Goal: Transaction & Acquisition: Purchase product/service

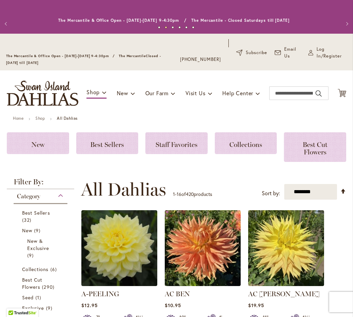
click at [71, 121] on strong "All Dahlias" at bounding box center [67, 118] width 21 height 5
click at [63, 121] on strong "All Dahlias" at bounding box center [67, 118] width 21 height 5
click at [41, 121] on link "Shop" at bounding box center [40, 118] width 10 height 5
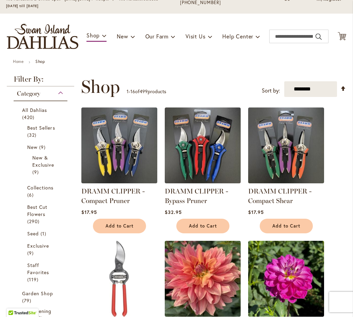
scroll to position [55, 0]
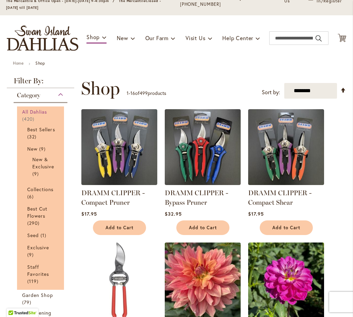
click at [31, 115] on span "All Dahlias" at bounding box center [34, 111] width 25 height 6
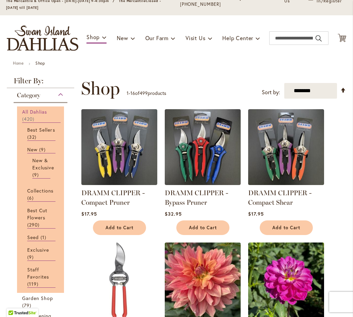
click at [30, 122] on span "420 items" at bounding box center [29, 118] width 14 height 7
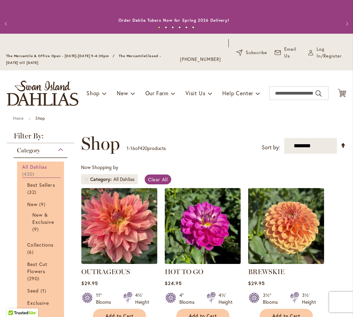
click at [39, 170] on span "All Dahlias" at bounding box center [34, 167] width 25 height 6
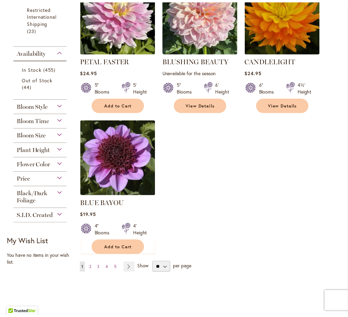
scroll to position [753, 0]
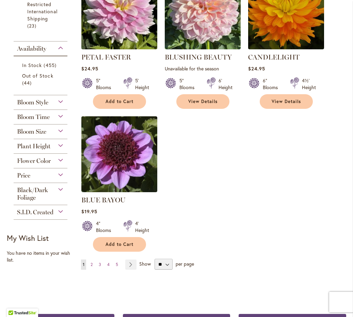
click at [59, 165] on div "Flower Color" at bounding box center [41, 159] width 54 height 11
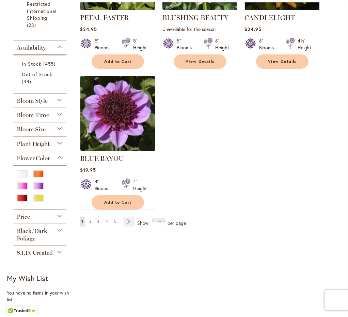
scroll to position [0, 0]
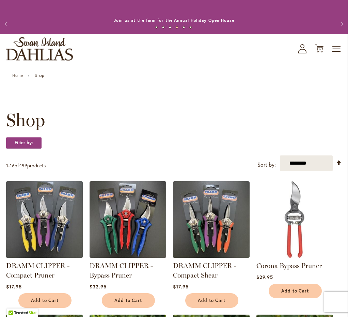
click at [39, 189] on img at bounding box center [44, 219] width 80 height 80
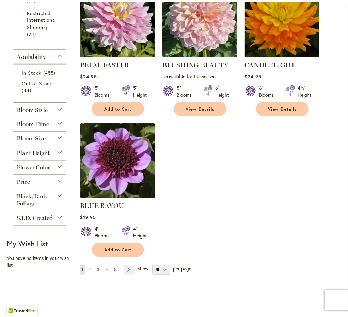
scroll to position [744, 0]
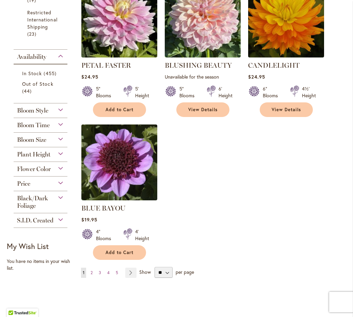
click at [59, 173] on div "Flower Color" at bounding box center [41, 167] width 54 height 11
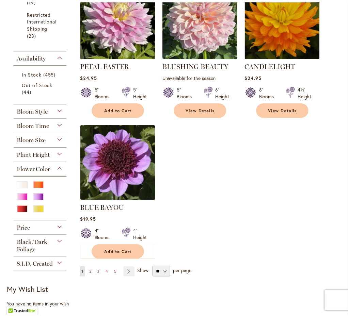
scroll to position [0, 0]
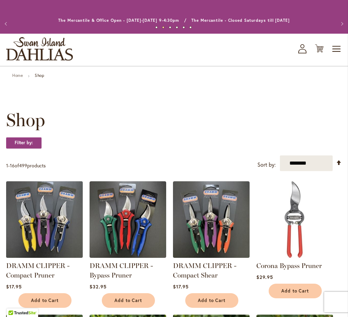
click at [39, 198] on img at bounding box center [44, 219] width 80 height 80
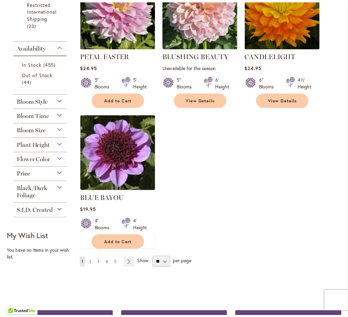
scroll to position [751, 0]
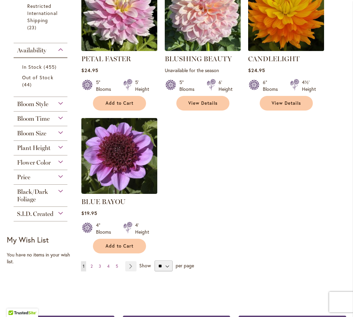
click at [40, 166] on span "Flower Color" at bounding box center [34, 162] width 34 height 7
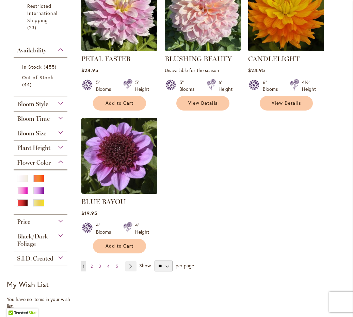
click at [41, 166] on span "Flower Color" at bounding box center [34, 162] width 34 height 7
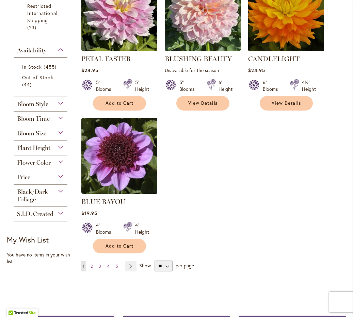
click at [41, 166] on span "Flower Color" at bounding box center [34, 162] width 34 height 7
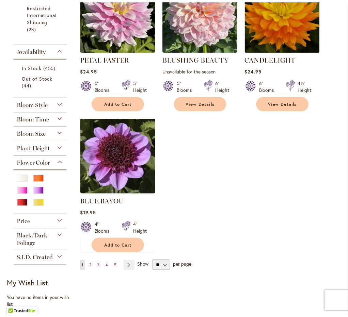
scroll to position [0, 0]
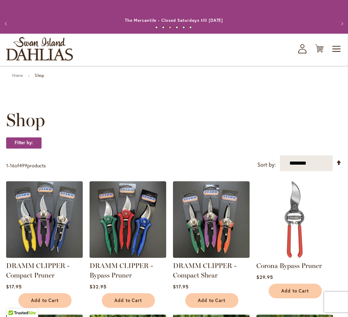
click at [39, 190] on img at bounding box center [44, 219] width 80 height 80
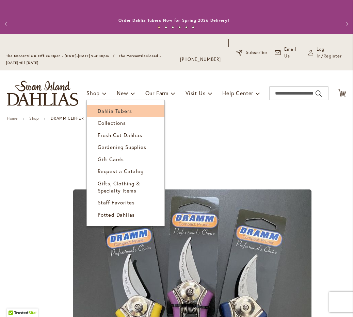
click at [118, 114] on span "Dahlia Tubers" at bounding box center [115, 110] width 34 height 7
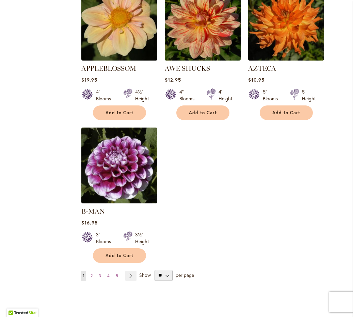
scroll to position [810, 0]
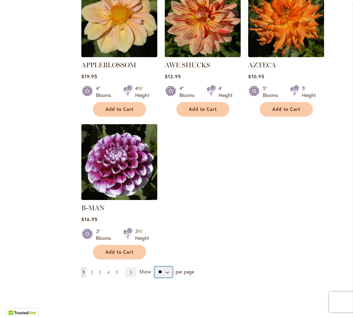
select select "**"
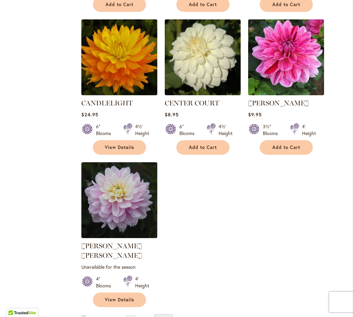
scroll to position [3084, 0]
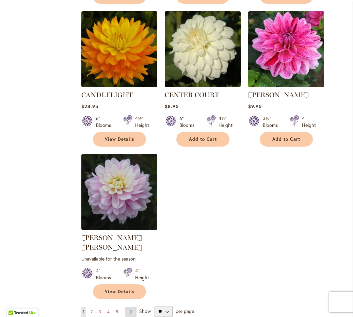
click at [131, 307] on link "Page Next" at bounding box center [130, 312] width 11 height 10
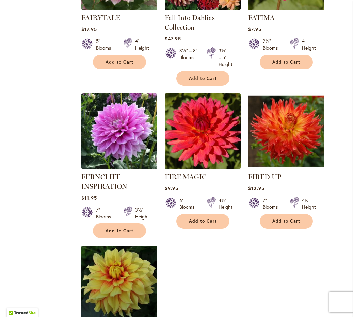
scroll to position [3156, 0]
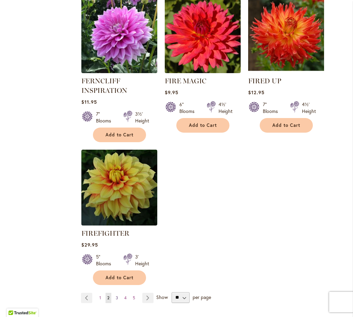
click at [116, 295] on span "3" at bounding box center [117, 297] width 2 height 5
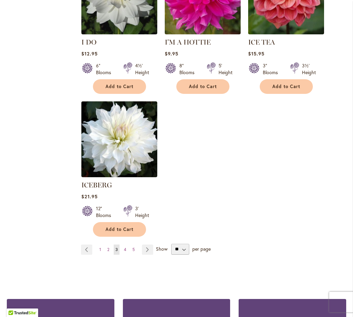
scroll to position [3215, 0]
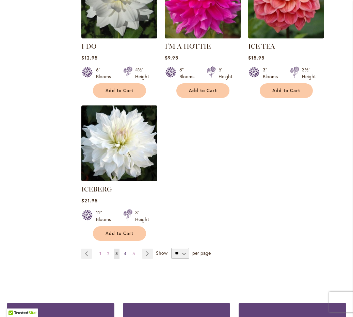
click at [124, 251] on span "4" at bounding box center [125, 253] width 2 height 5
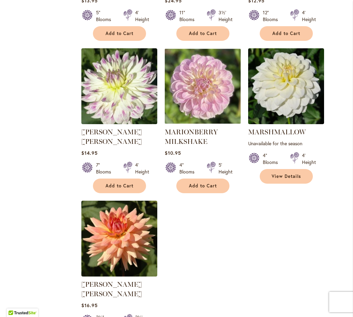
scroll to position [3090, 0]
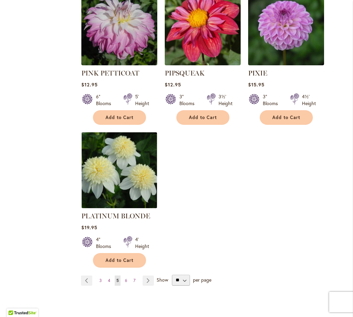
scroll to position [3142, 0]
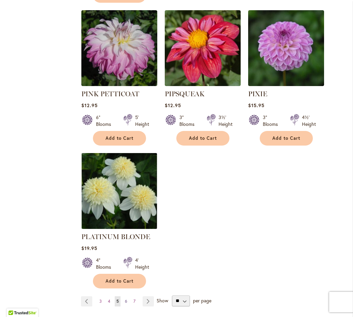
click at [125, 299] on span "6" at bounding box center [126, 301] width 2 height 5
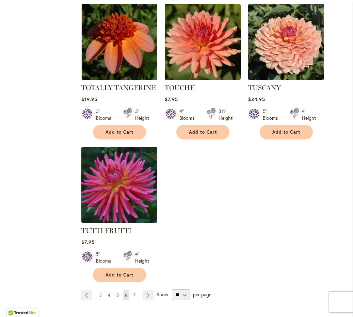
scroll to position [3105, 0]
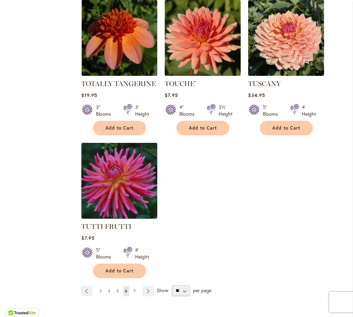
click at [134, 286] on link "Page 7" at bounding box center [134, 291] width 5 height 10
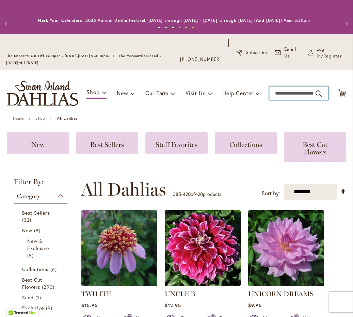
click at [296, 98] on input "Search" at bounding box center [298, 93] width 59 height 14
type input "********"
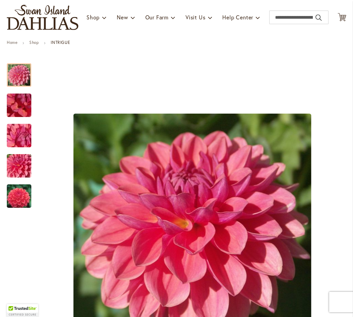
scroll to position [141, 0]
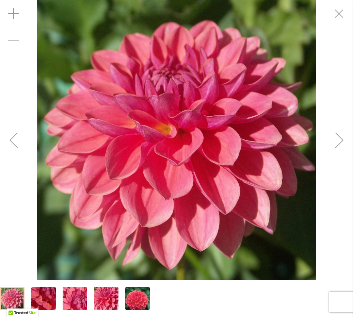
drag, startPoint x: 158, startPoint y: 111, endPoint x: 199, endPoint y: 101, distance: 42.3
click at [159, 111] on img "INTRIGUE" at bounding box center [177, 140] width 280 height 280
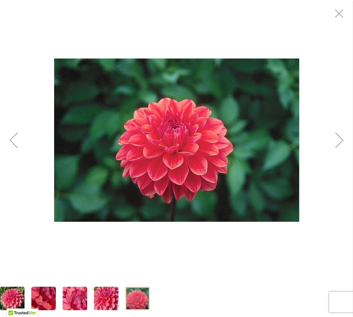
click at [93, 104] on img "INTRIGUE" at bounding box center [176, 139] width 245 height 163
click at [13, 139] on div "Previous" at bounding box center [13, 139] width 27 height 27
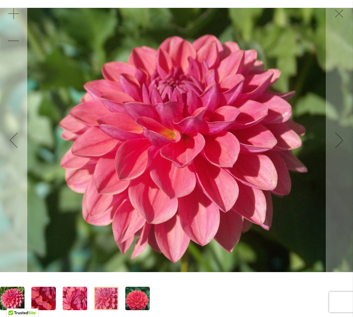
click at [13, 139] on div "Previous" at bounding box center [13, 139] width 27 height 27
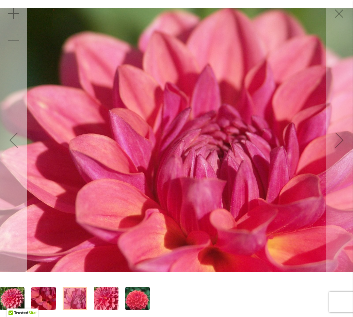
click at [13, 138] on div "Previous" at bounding box center [13, 139] width 27 height 27
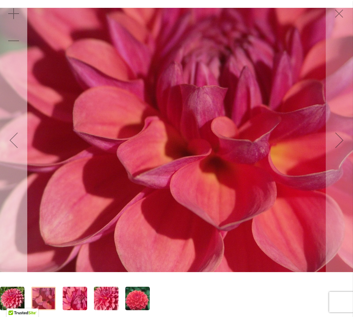
click at [14, 138] on div "Previous" at bounding box center [13, 139] width 27 height 27
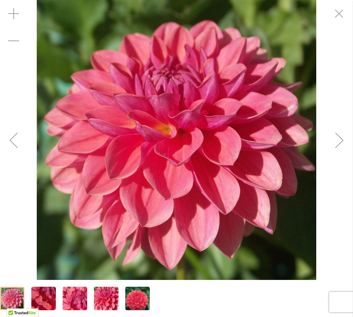
click at [14, 138] on div "Previous" at bounding box center [13, 139] width 27 height 27
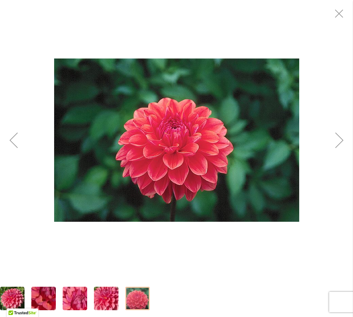
click at [14, 138] on div "Previous" at bounding box center [13, 139] width 27 height 27
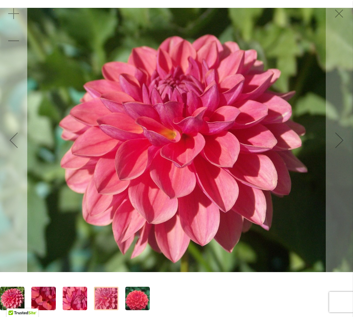
click at [14, 138] on div "Previous" at bounding box center [13, 139] width 27 height 27
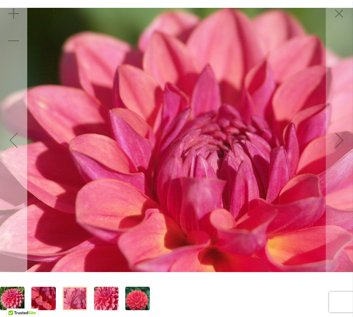
click at [14, 138] on div "Previous" at bounding box center [13, 139] width 27 height 27
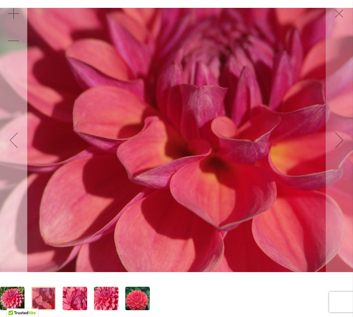
click at [15, 137] on div "Previous" at bounding box center [13, 139] width 27 height 27
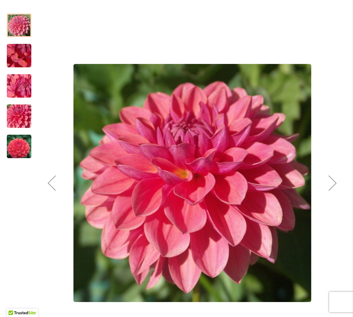
scroll to position [128, 0]
